Goal: Task Accomplishment & Management: Complete application form

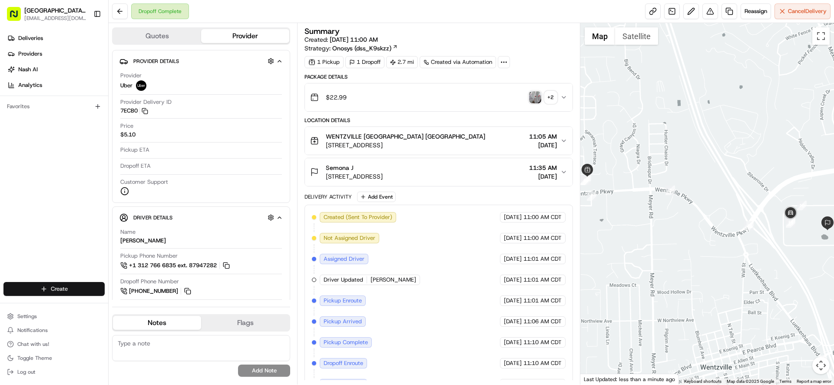
click at [53, 288] on html "Pizza Ranch - [GEOGRAPHIC_DATA], [GEOGRAPHIC_DATA] [EMAIL_ADDRESS][DOMAIN_NAME]…" at bounding box center [417, 192] width 834 height 385
click at [126, 306] on link "Delivery" at bounding box center [157, 305] width 97 height 16
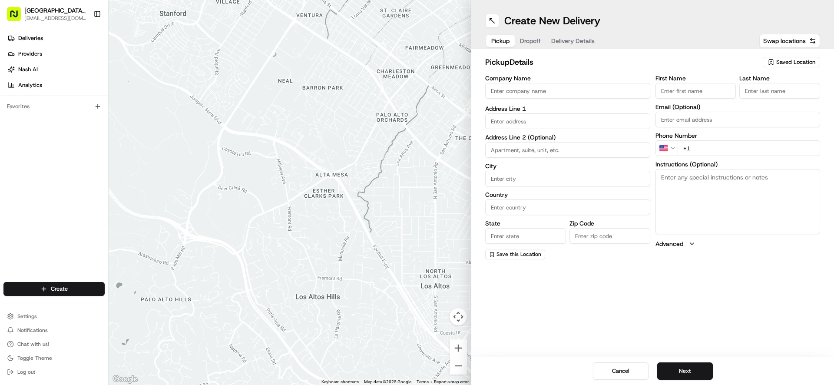
click at [533, 92] on input "Company Name" at bounding box center [567, 91] width 165 height 16
type input "WENTZVILLE PIZZA RANCH"
type input "[STREET_ADDRESS]"
type input "[GEOGRAPHIC_DATA]"
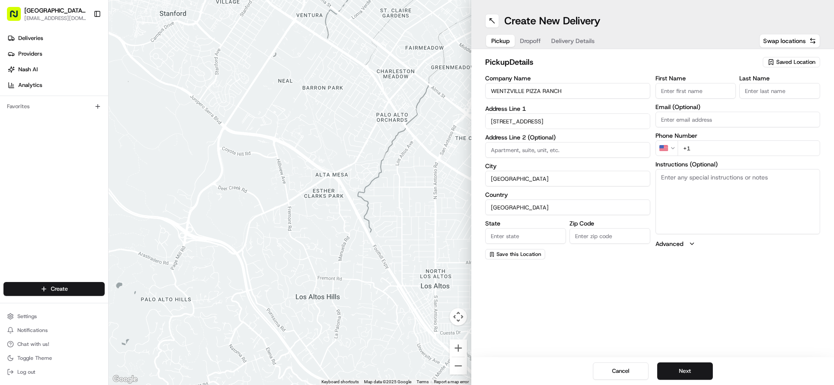
type input "MO"
type input "63385-3405"
type input "[GEOGRAPHIC_DATA]"
type input "Ranch"
type input "[EMAIL_ADDRESS][DOMAIN_NAME]"
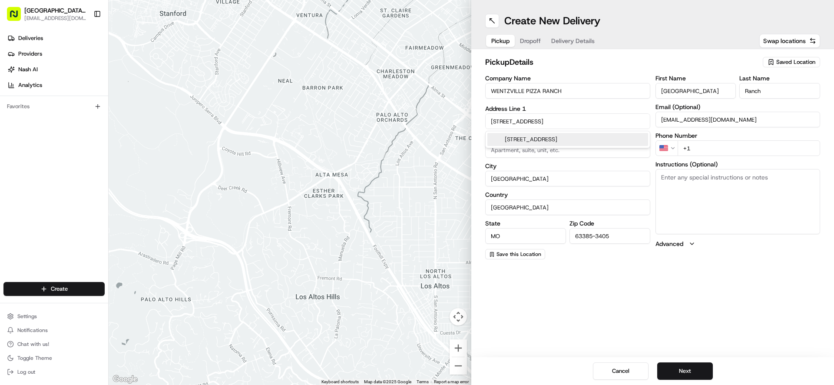
click at [736, 154] on input "+1" at bounding box center [749, 148] width 143 height 16
type input "[PHONE_NUMBER]"
click at [685, 190] on textarea "Instructions (Optional)" at bounding box center [738, 201] width 165 height 65
paste textarea "Please pick up order inside Carry Out door"
type textarea "Please pick up order inside Carry Out door"
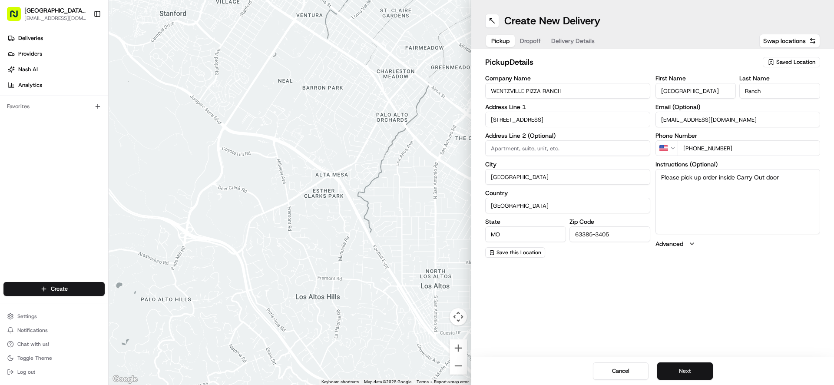
click at [693, 375] on button "Next" at bounding box center [685, 370] width 56 height 17
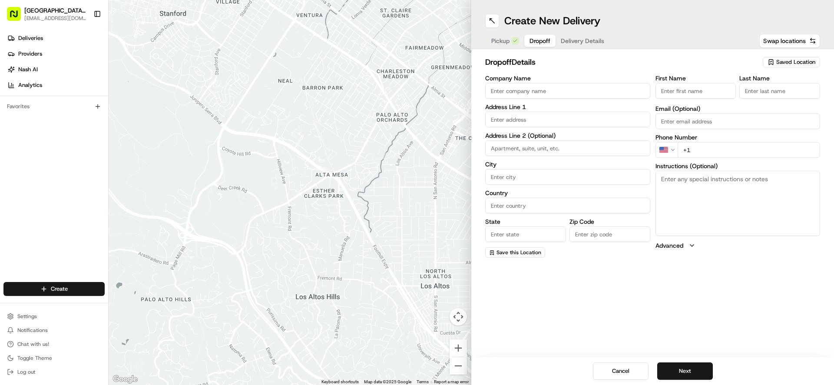
click at [675, 93] on input "First Name" at bounding box center [696, 91] width 81 height 16
type input "[PERSON_NAME]"
click at [759, 88] on input "Last Name" at bounding box center [779, 91] width 81 height 16
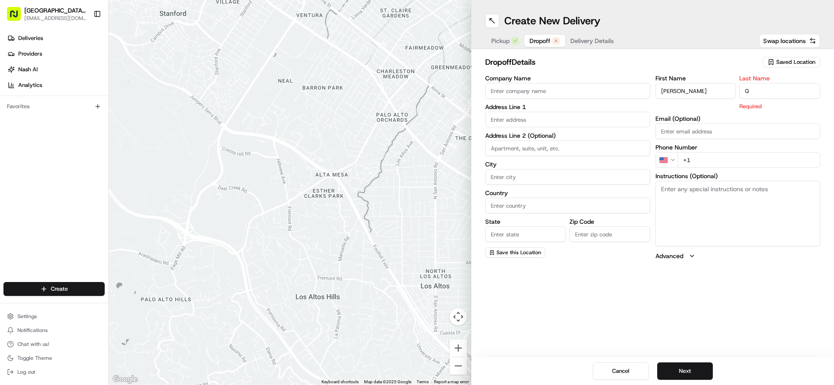
type input "G"
click at [508, 119] on input "text" at bounding box center [567, 120] width 165 height 16
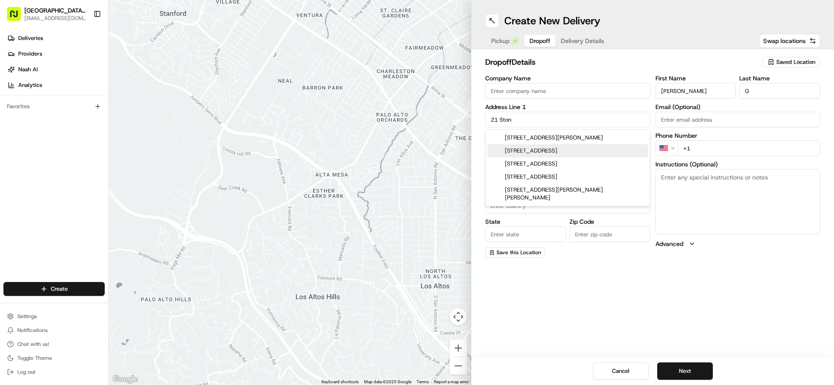
click at [572, 151] on div "[STREET_ADDRESS]" at bounding box center [567, 150] width 161 height 13
type input "[STREET_ADDRESS]"
type input "[GEOGRAPHIC_DATA]"
type input "MO"
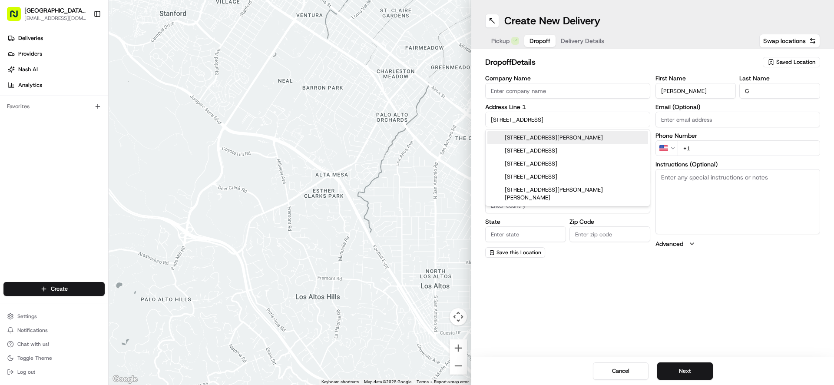
type input "63385"
type input "[STREET_ADDRESS]"
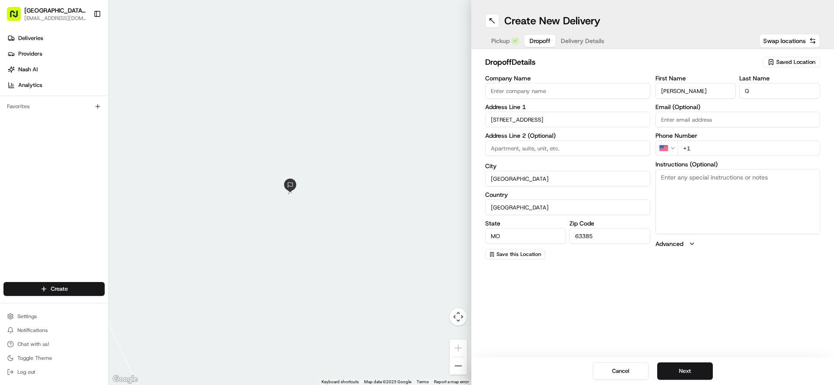
click at [691, 151] on input "+1" at bounding box center [749, 148] width 143 height 16
type input "[PHONE_NUMBER]"
click at [678, 373] on button "Next" at bounding box center [685, 370] width 56 height 17
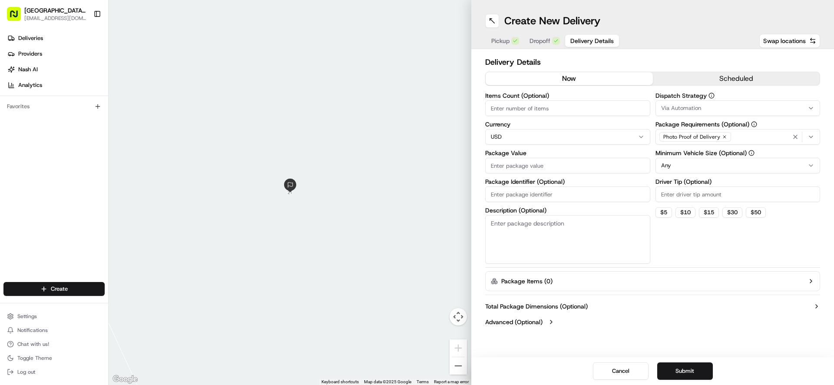
click at [511, 167] on input "Package Value" at bounding box center [567, 166] width 165 height 16
type input "37.97"
click at [813, 137] on icon "button" at bounding box center [811, 136] width 7 height 7
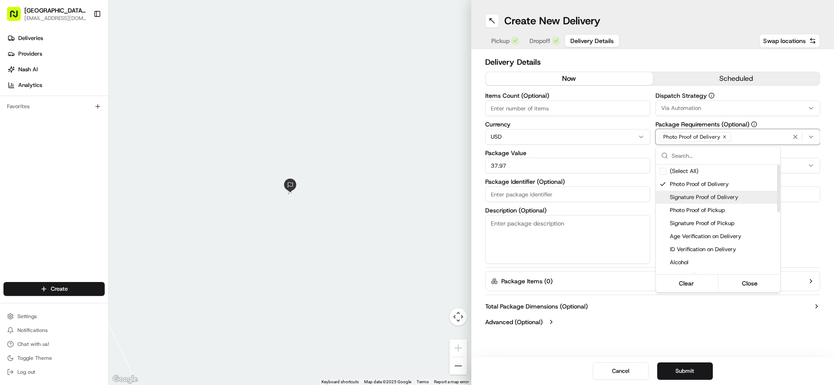
click at [667, 195] on div "Signature Proof of Delivery" at bounding box center [718, 197] width 124 height 13
click at [665, 184] on div "Suggestions" at bounding box center [663, 184] width 7 height 7
click at [698, 313] on html "Pizza Ranch - [GEOGRAPHIC_DATA], [GEOGRAPHIC_DATA] [EMAIL_ADDRESS][DOMAIN_NAME]…" at bounding box center [417, 192] width 834 height 385
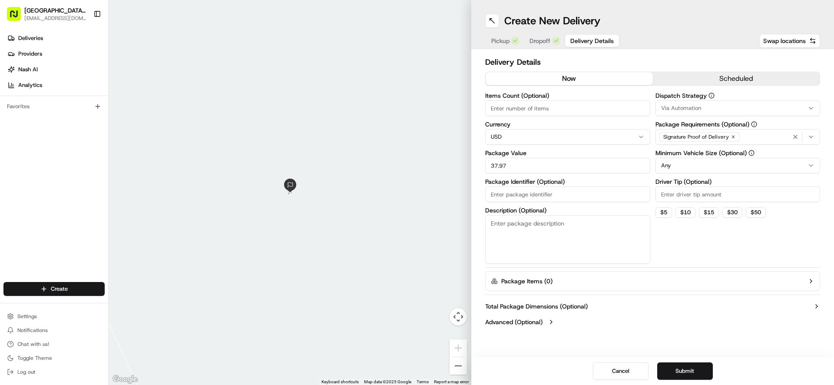
click at [698, 192] on input "Driver Tip (Optional)" at bounding box center [738, 194] width 165 height 16
type input "4.60"
click at [677, 369] on button "Submit" at bounding box center [685, 370] width 56 height 17
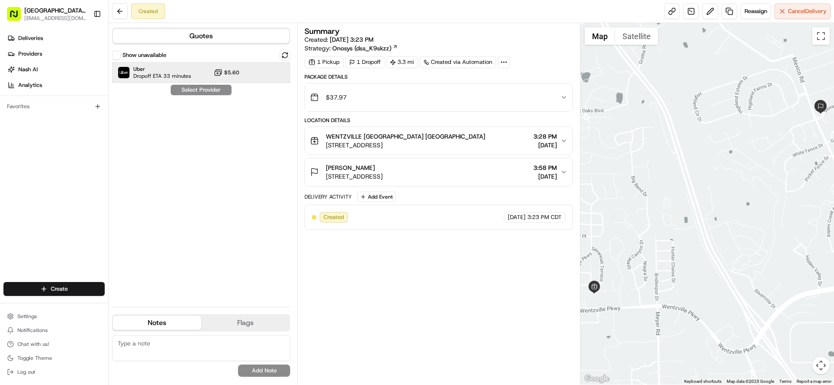
click at [252, 73] on div "Uber Dropoff ETA 33 minutes $5.60" at bounding box center [201, 72] width 178 height 21
click at [198, 90] on button "Assign Provider" at bounding box center [201, 90] width 62 height 10
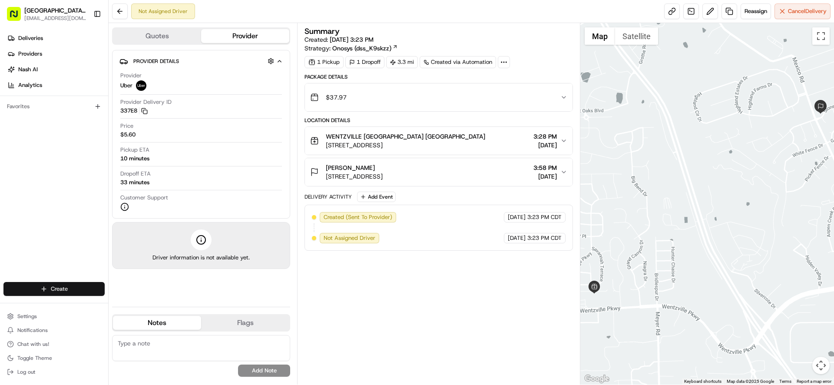
click at [72, 290] on html "Pizza Ranch - [GEOGRAPHIC_DATA], [GEOGRAPHIC_DATA] [EMAIL_ADDRESS][DOMAIN_NAME]…" at bounding box center [417, 192] width 834 height 385
click at [148, 305] on link "Delivery" at bounding box center [157, 305] width 97 height 16
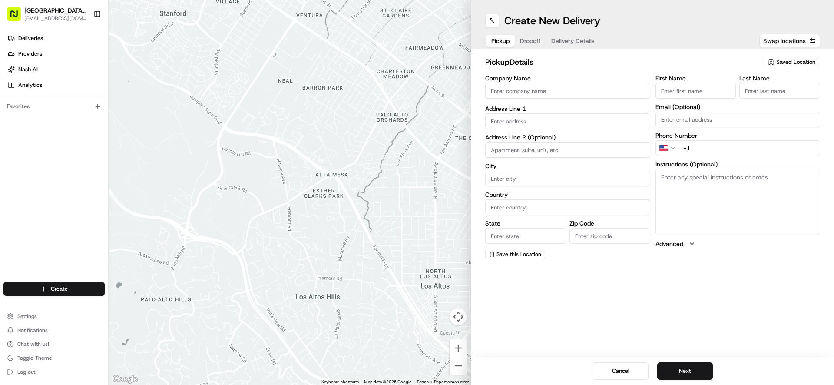
click at [551, 94] on input "Company Name" at bounding box center [567, 91] width 165 height 16
type input "WENTZVILLE PIZZA RANCH"
type input "[STREET_ADDRESS]"
type input "[GEOGRAPHIC_DATA]"
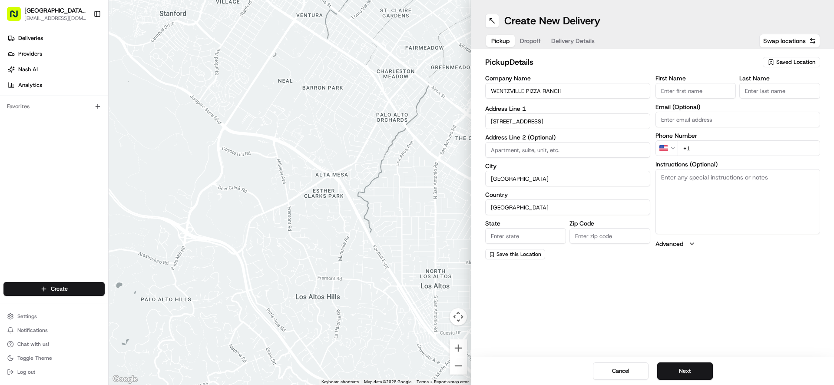
type input "MO"
type input "63385-3405"
type input "[GEOGRAPHIC_DATA]"
type input "Ranch"
type input "[EMAIL_ADDRESS][DOMAIN_NAME]"
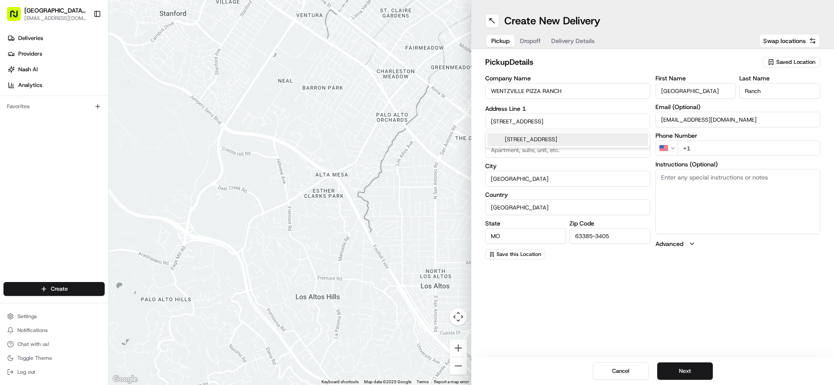
click at [715, 152] on input "+1" at bounding box center [749, 148] width 143 height 16
type input "[PHONE_NUMBER]"
click at [739, 187] on textarea "Instructions (Optional)" at bounding box center [738, 201] width 165 height 65
paste textarea "Please pick up order inside Carry Out door"
type textarea "Please pick up order inside Carry Out door"
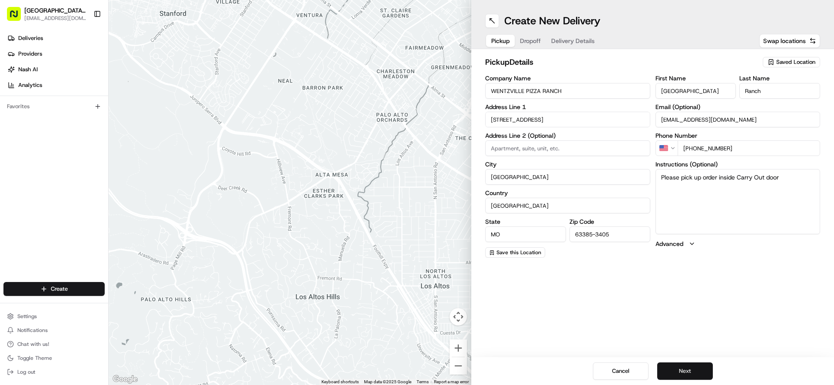
click at [688, 368] on button "Next" at bounding box center [685, 370] width 56 height 17
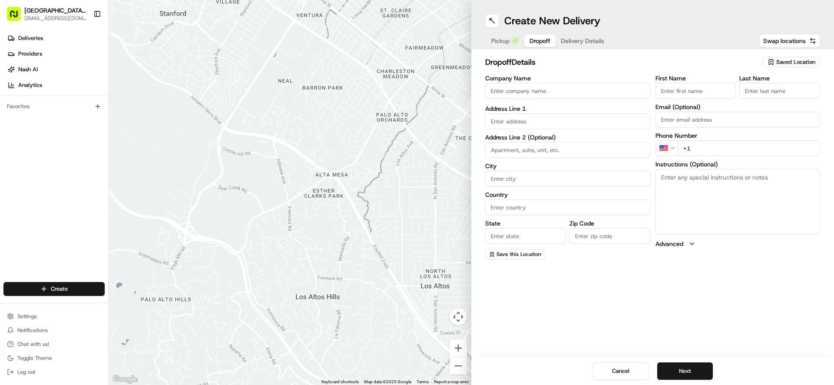
click at [685, 93] on input "First Name" at bounding box center [696, 91] width 81 height 16
type input "[PERSON_NAME]"
click at [754, 94] on input "Last Name" at bounding box center [779, 91] width 81 height 16
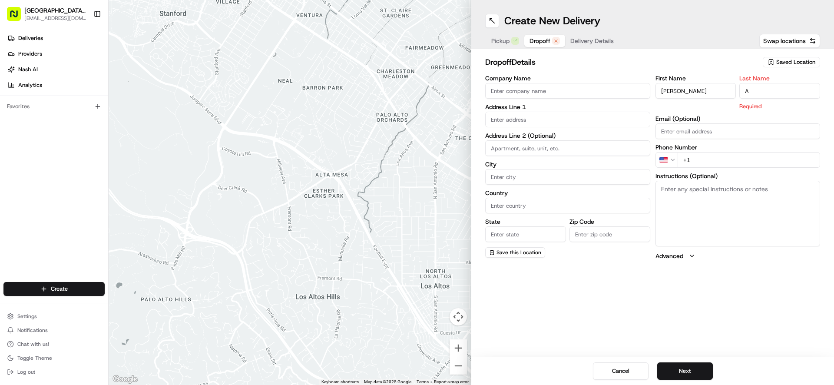
type input "A"
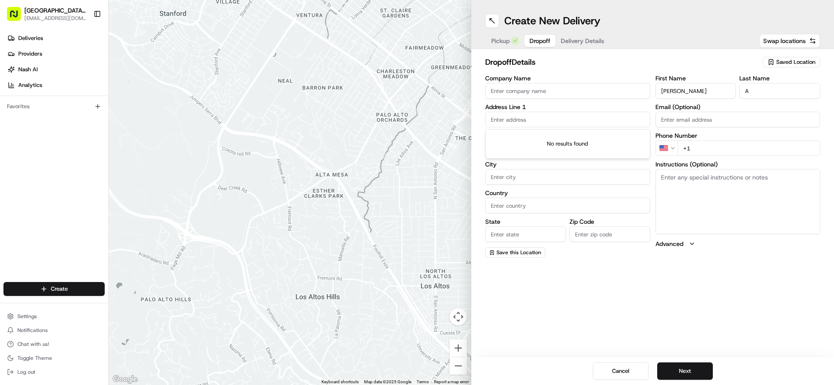
click at [520, 123] on input "text" at bounding box center [567, 120] width 165 height 16
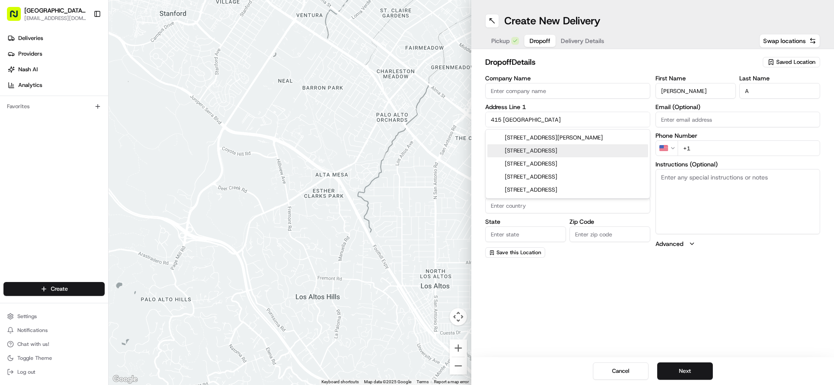
click at [579, 149] on div "[STREET_ADDRESS]" at bounding box center [567, 150] width 161 height 13
type input "[STREET_ADDRESS]"
type input "[GEOGRAPHIC_DATA]"
type input "MO"
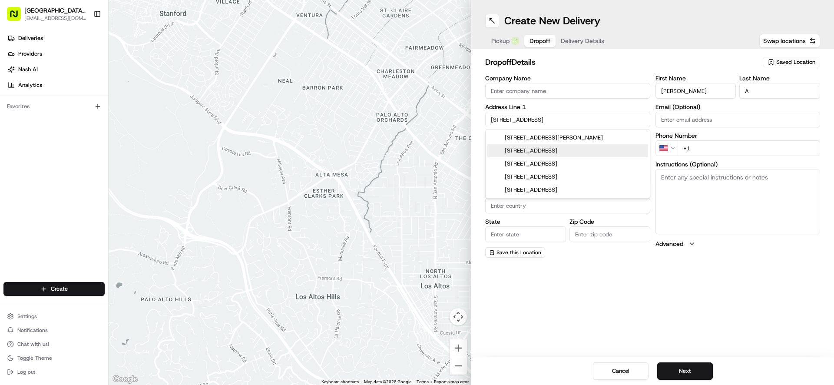
type input "63385"
type input "[STREET_ADDRESS]"
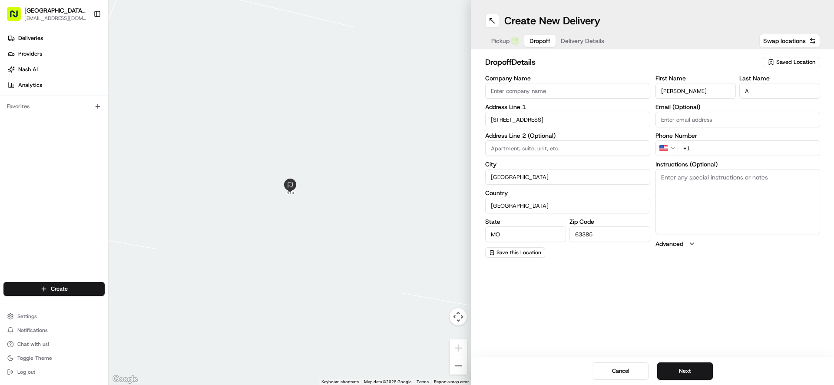
click at [706, 149] on input "+1" at bounding box center [749, 148] width 143 height 16
type input "[PHONE_NUMBER]"
click at [685, 372] on button "Next" at bounding box center [685, 370] width 56 height 17
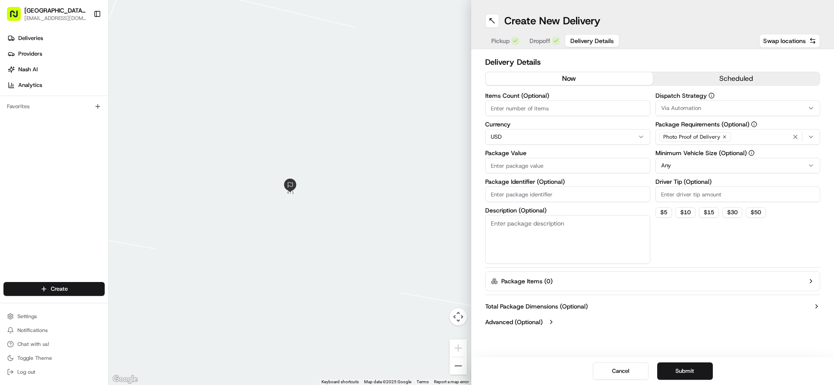
click at [530, 169] on input "Package Value" at bounding box center [567, 166] width 165 height 16
type input "26.48"
click at [794, 136] on icon "button" at bounding box center [795, 136] width 7 height 7
click at [809, 136] on icon "button" at bounding box center [811, 136] width 7 height 7
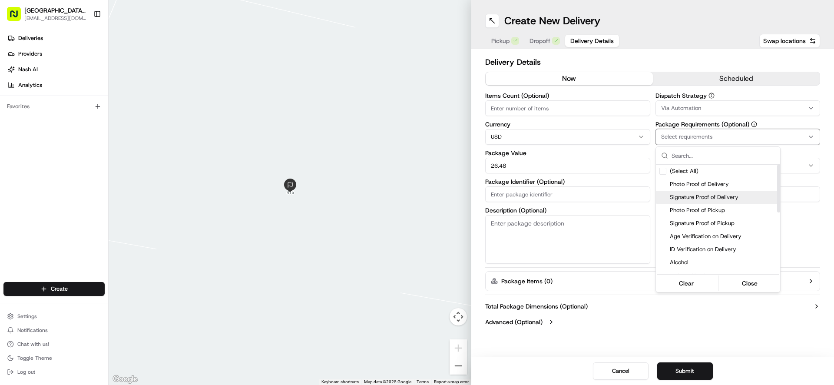
click at [665, 197] on div "Suggestions" at bounding box center [663, 197] width 7 height 7
click at [693, 297] on html "Pizza Ranch - [GEOGRAPHIC_DATA], [GEOGRAPHIC_DATA] [EMAIL_ADDRESS][DOMAIN_NAME]…" at bounding box center [417, 192] width 834 height 385
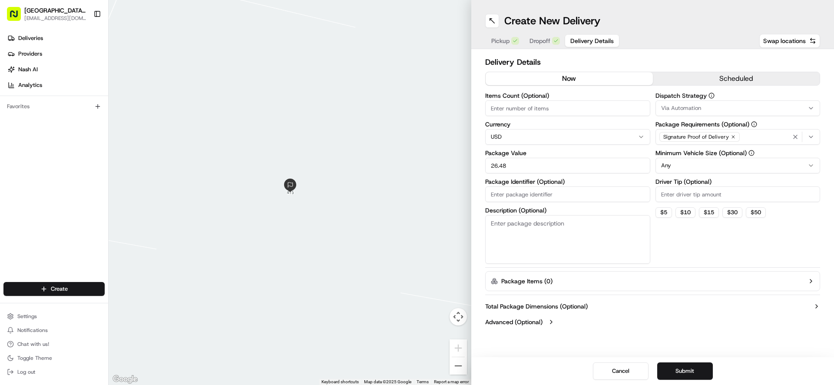
click at [680, 194] on input "Driver Tip (Optional)" at bounding box center [738, 194] width 165 height 16
type input "12.50"
click at [683, 235] on div "Dispatch Strategy Via Automation Package Requirements (Optional) Signature Proo…" at bounding box center [738, 178] width 165 height 171
click at [694, 374] on button "Submit" at bounding box center [685, 370] width 56 height 17
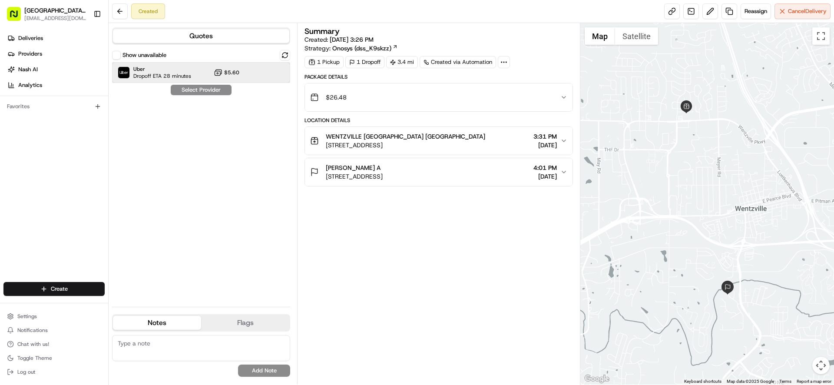
click at [241, 78] on div "Uber Dropoff ETA 28 minutes $5.60" at bounding box center [201, 72] width 178 height 21
click at [211, 94] on button "Assign Provider" at bounding box center [201, 90] width 62 height 10
